Goal: Task Accomplishment & Management: Manage account settings

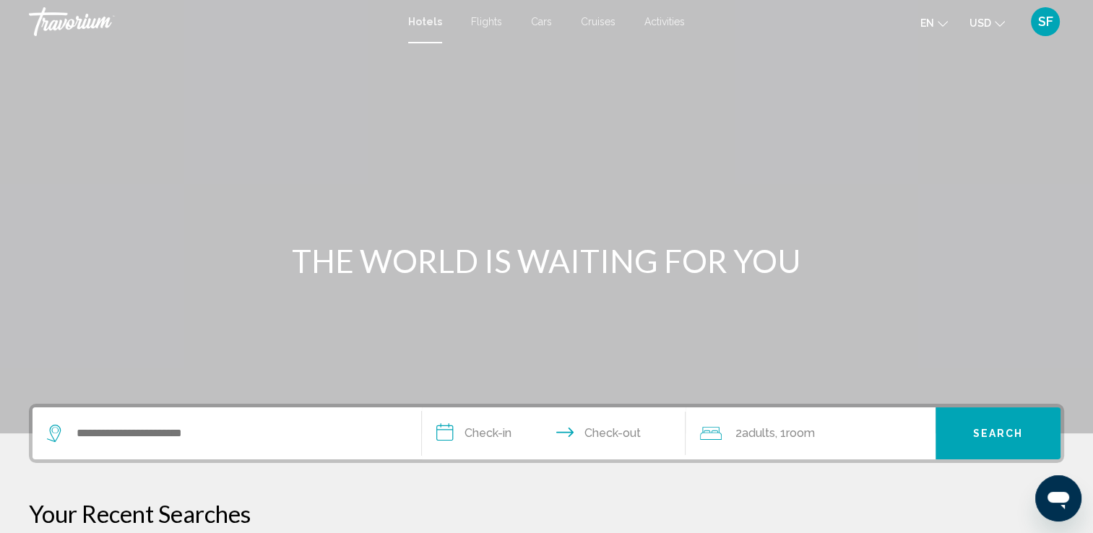
click at [1053, 26] on div "SF" at bounding box center [1045, 21] width 29 height 29
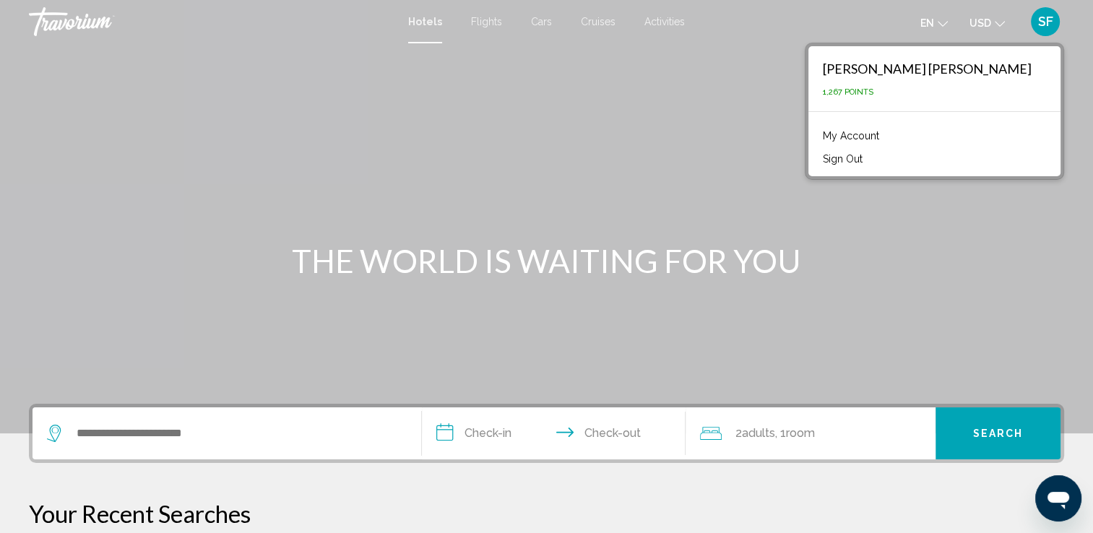
click at [887, 138] on link "My Account" at bounding box center [851, 135] width 71 height 19
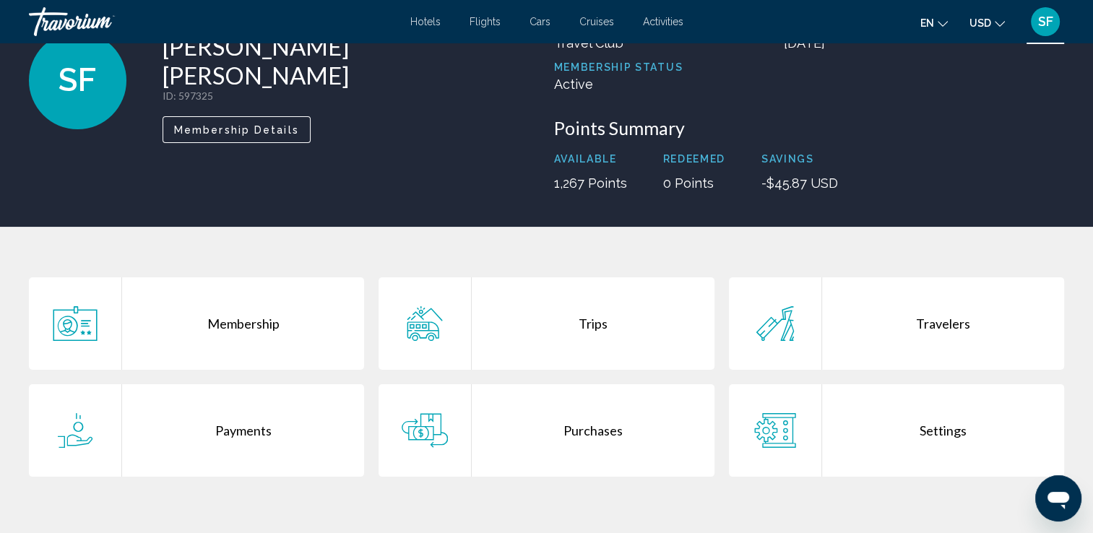
scroll to position [99, 0]
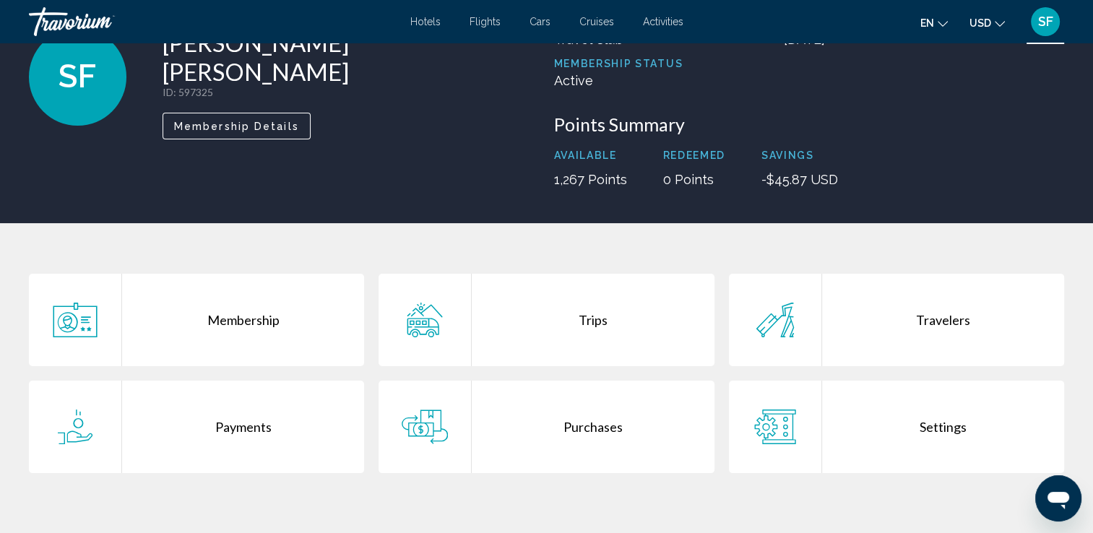
click at [602, 425] on div "Purchases" at bounding box center [593, 427] width 242 height 92
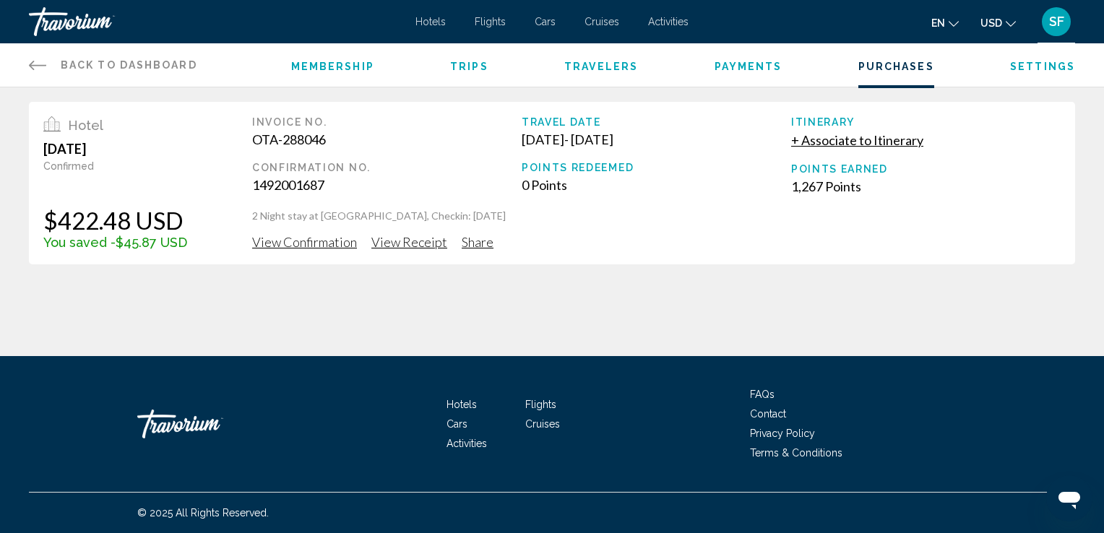
click at [326, 237] on span "View Confirmation" at bounding box center [304, 242] width 105 height 16
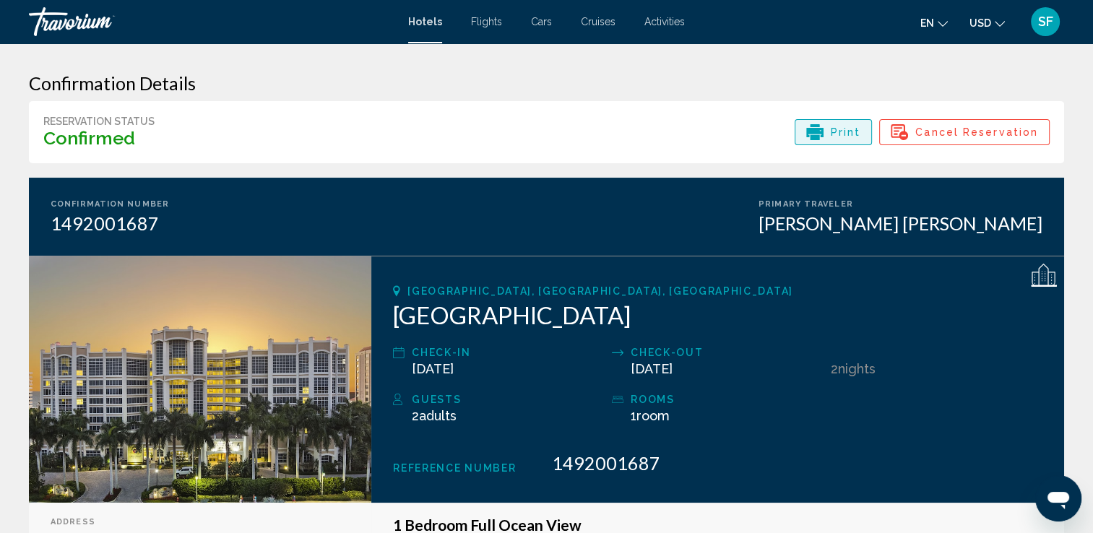
click at [855, 134] on span "Print" at bounding box center [846, 132] width 30 height 25
click at [1044, 22] on span "SF" at bounding box center [1045, 21] width 15 height 14
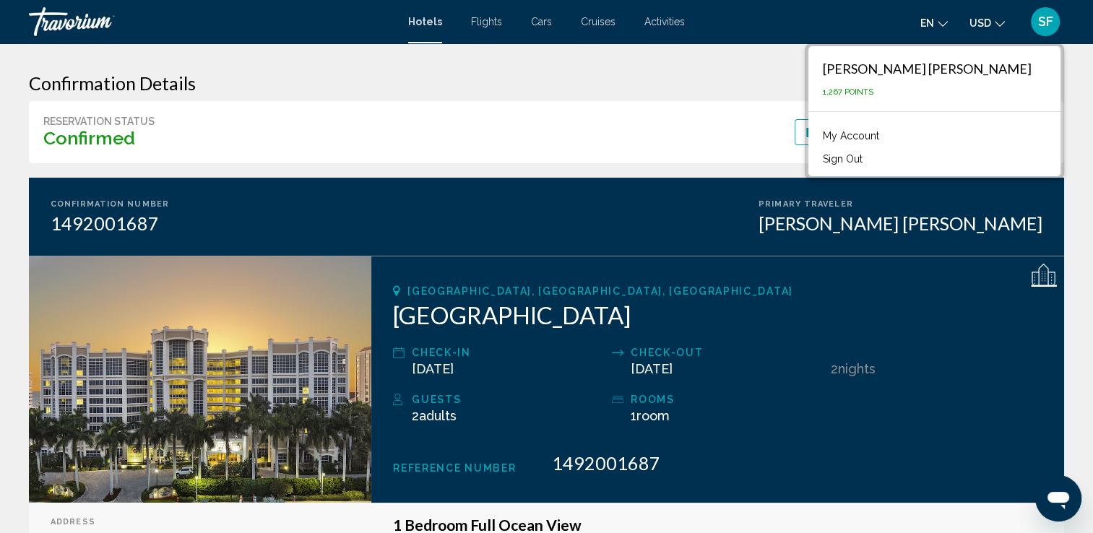
click at [887, 135] on link "My Account" at bounding box center [851, 135] width 71 height 19
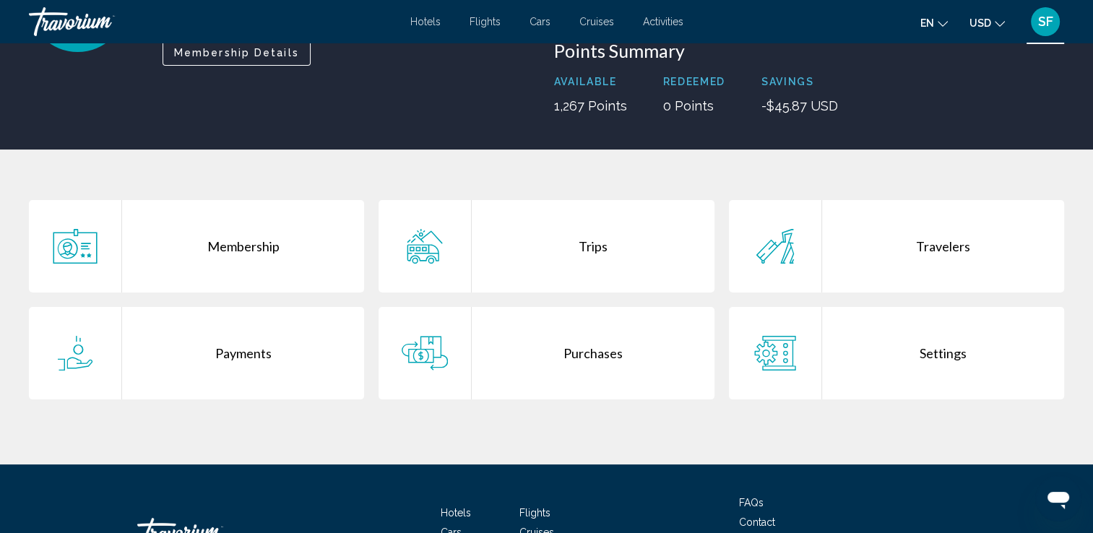
scroll to position [173, 0]
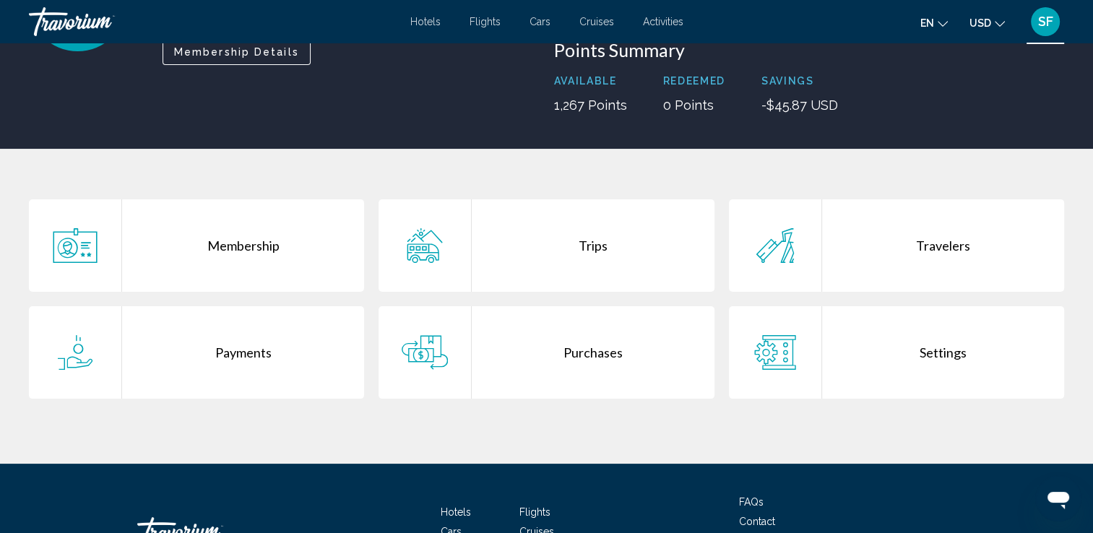
click at [246, 241] on div "Membership" at bounding box center [243, 245] width 242 height 92
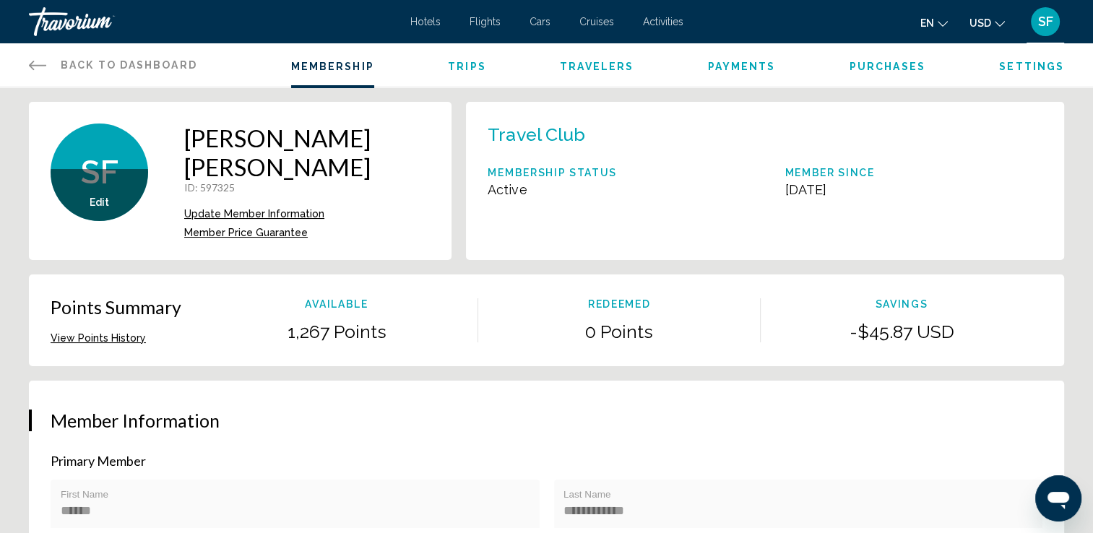
click at [99, 332] on button "View Points History" at bounding box center [98, 338] width 95 height 13
click at [460, 61] on span "Trips" at bounding box center [467, 67] width 38 height 12
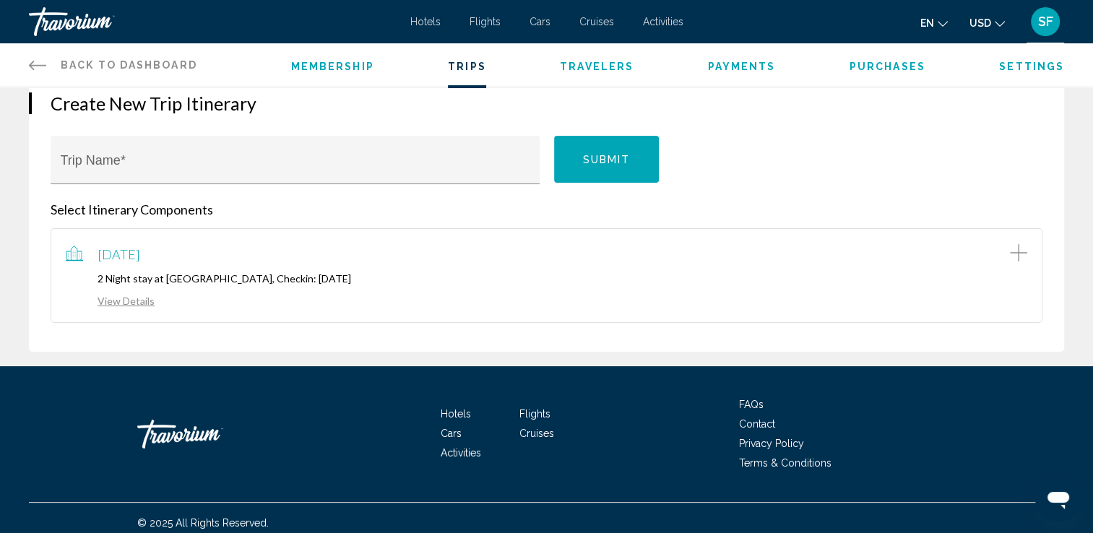
scroll to position [162, 0]
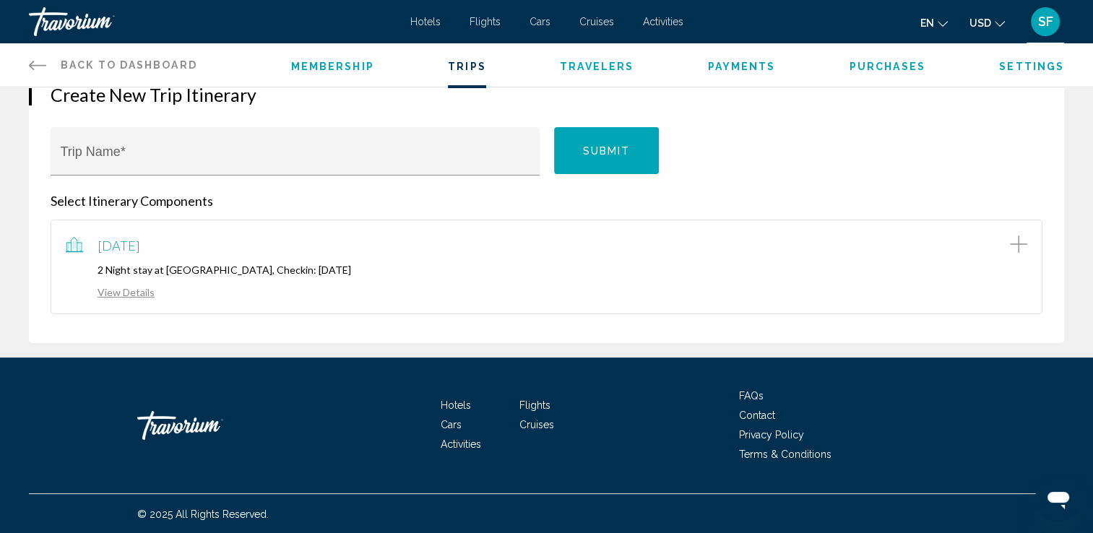
click at [113, 289] on link "View Details" at bounding box center [110, 292] width 89 height 12
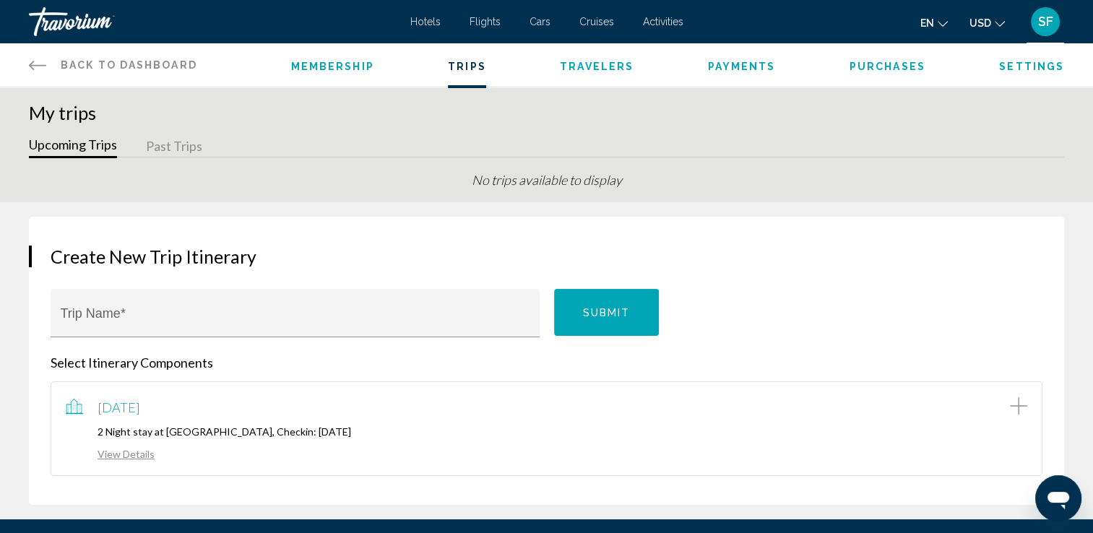
click at [577, 71] on span "Travelers" at bounding box center [597, 67] width 74 height 12
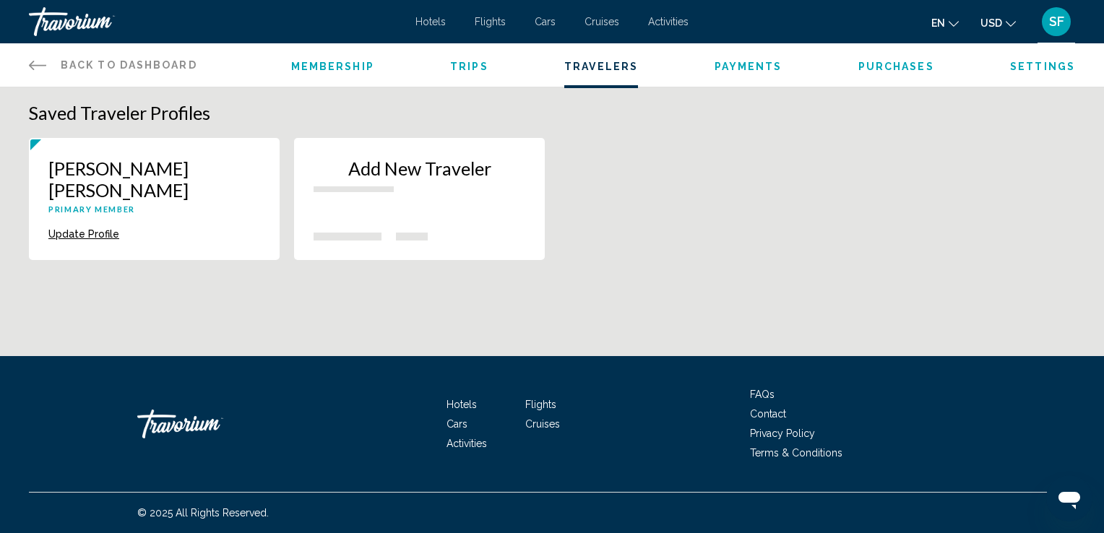
click at [742, 61] on span "Payments" at bounding box center [749, 67] width 68 height 12
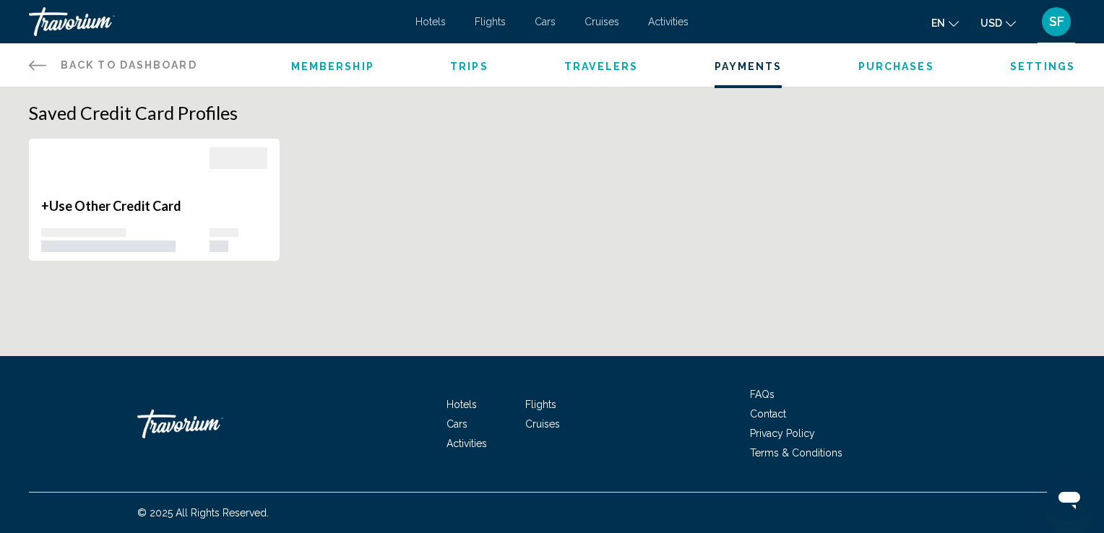
click at [925, 59] on li "Purchases" at bounding box center [896, 65] width 76 height 16
click at [919, 65] on span "Purchases" at bounding box center [896, 67] width 76 height 12
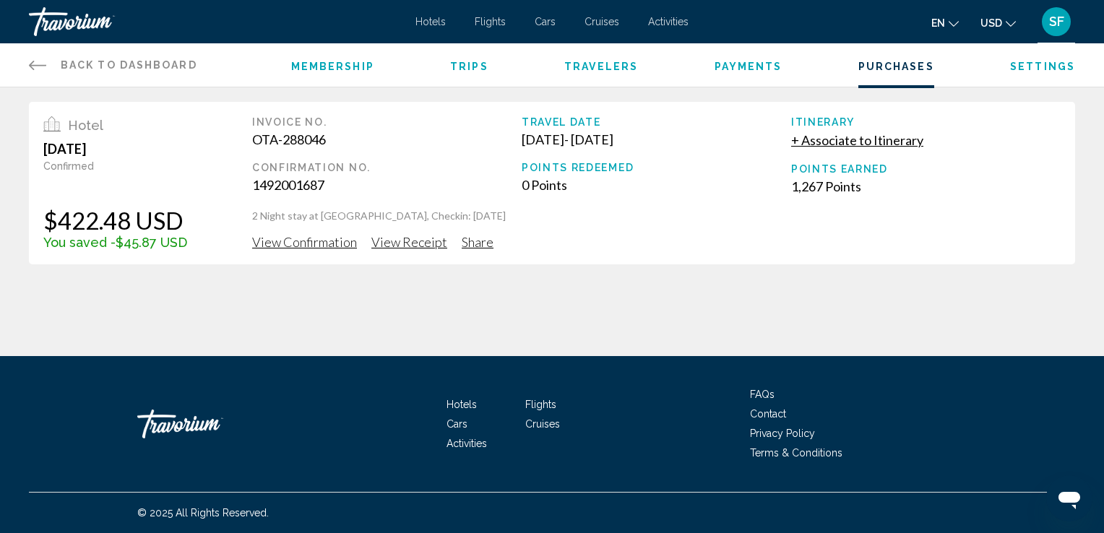
click at [1046, 63] on span "Settings" at bounding box center [1042, 67] width 65 height 12
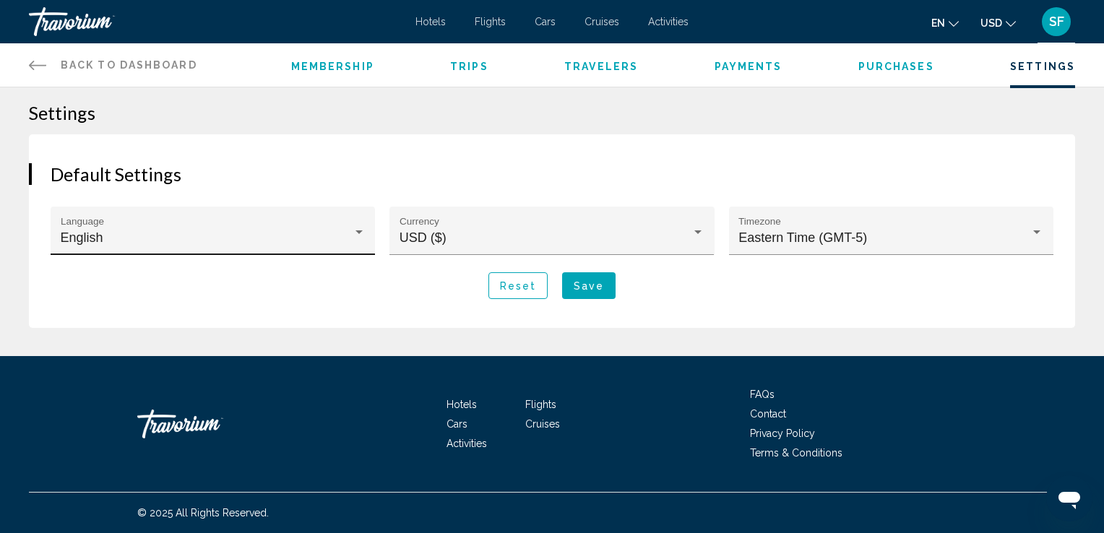
click at [343, 236] on div "English" at bounding box center [207, 237] width 292 height 14
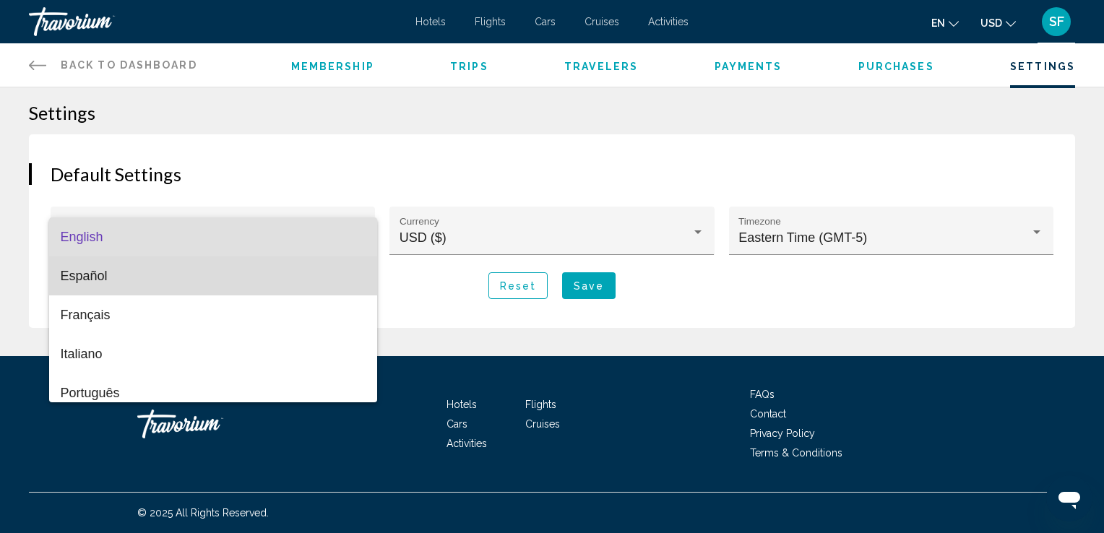
click at [249, 283] on span "Español" at bounding box center [213, 275] width 305 height 39
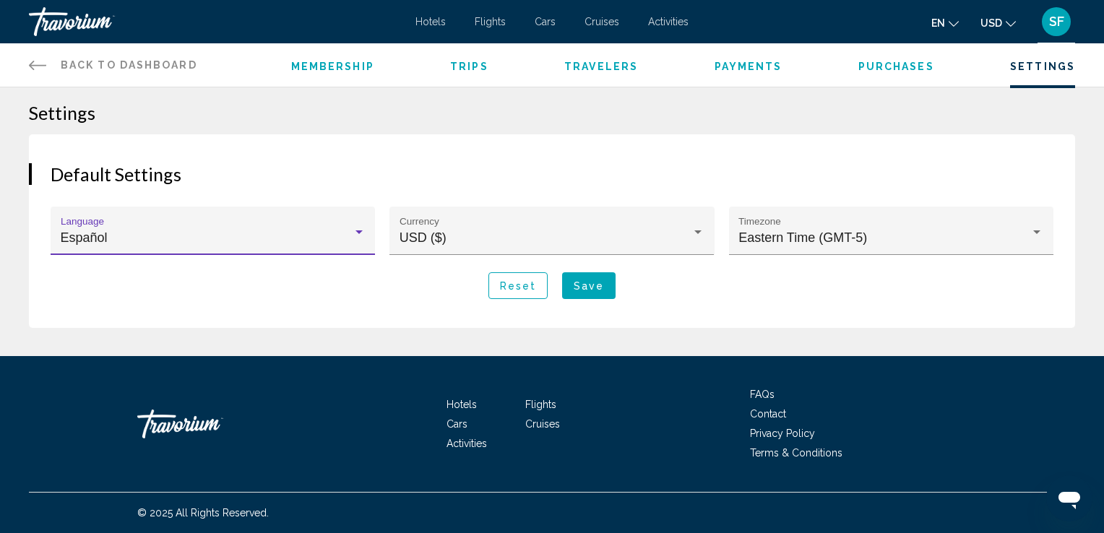
click at [585, 282] on span "Save" at bounding box center [589, 286] width 30 height 12
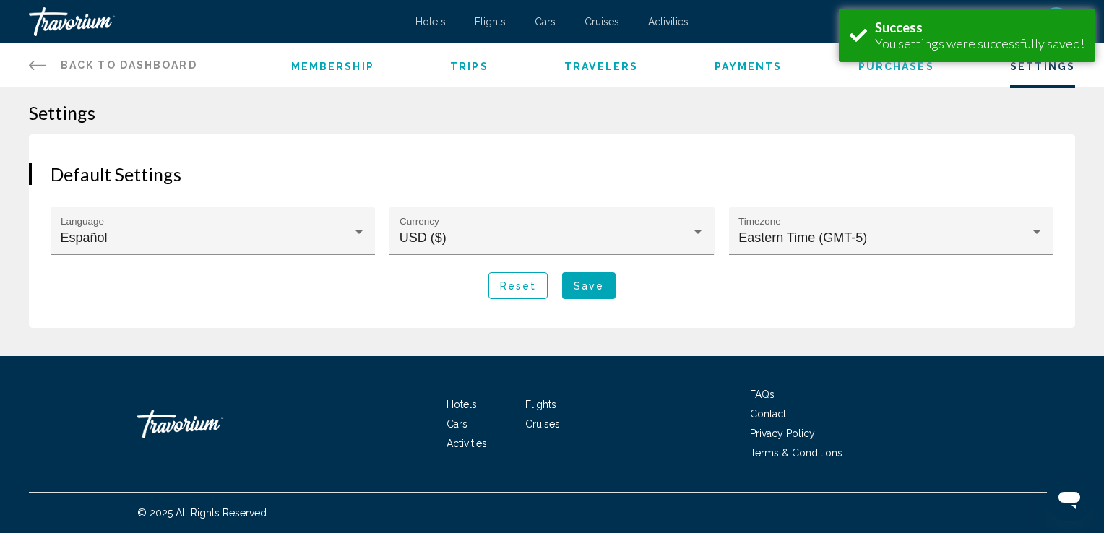
click at [662, 113] on h1 "Settings" at bounding box center [552, 113] width 1046 height 22
click at [309, 62] on span "Membership" at bounding box center [332, 67] width 83 height 12
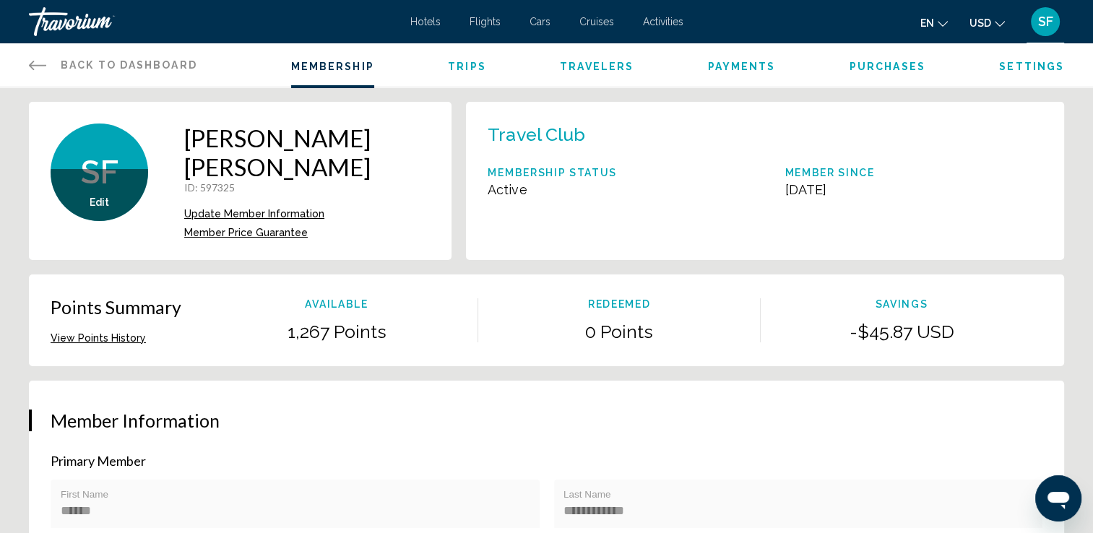
click at [118, 66] on span "Back to Dashboard" at bounding box center [129, 65] width 137 height 12
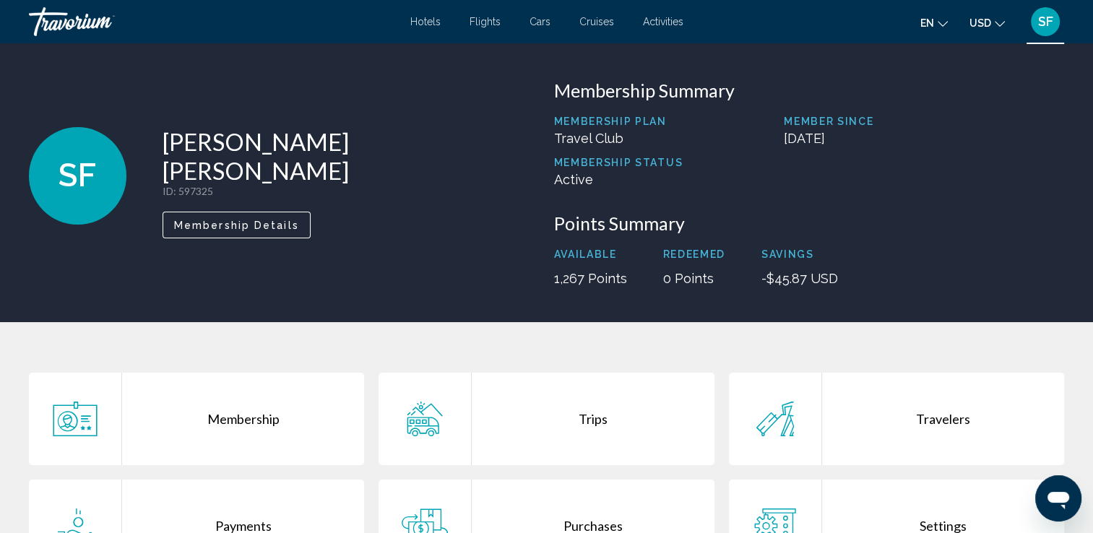
click at [1046, 25] on span "SF" at bounding box center [1045, 21] width 15 height 14
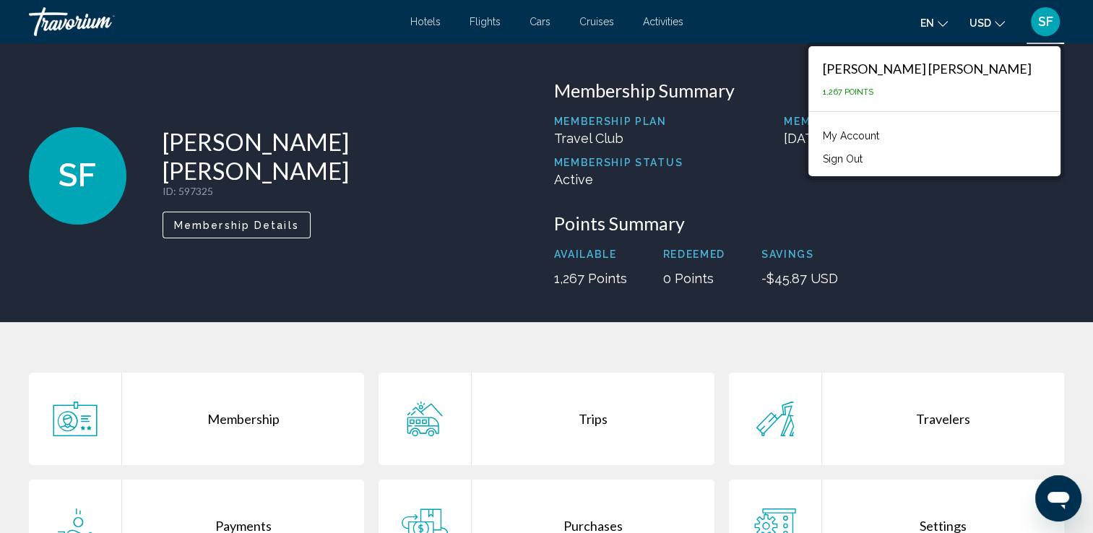
click at [887, 133] on link "My Account" at bounding box center [851, 135] width 71 height 19
